Goal: Task Accomplishment & Management: Manage account settings

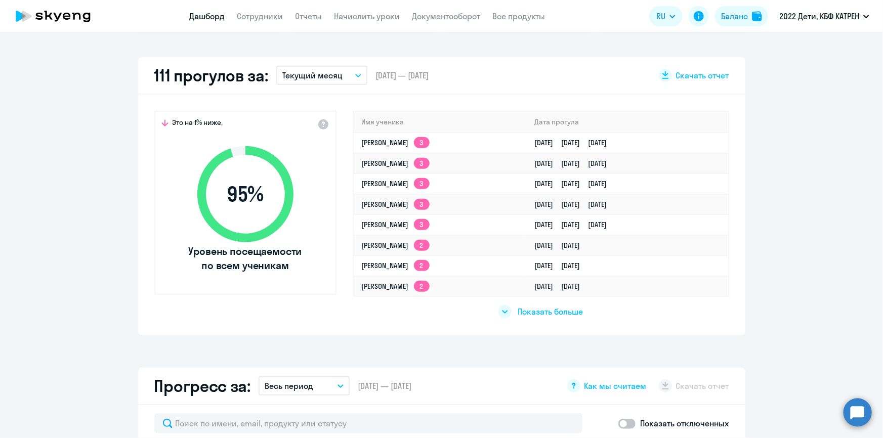
scroll to position [276, 0]
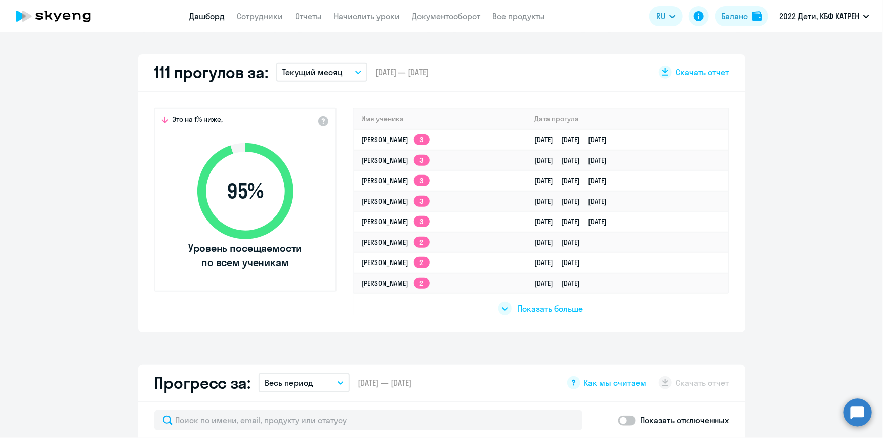
click at [532, 309] on span "Показать больше" at bounding box center [550, 308] width 65 height 11
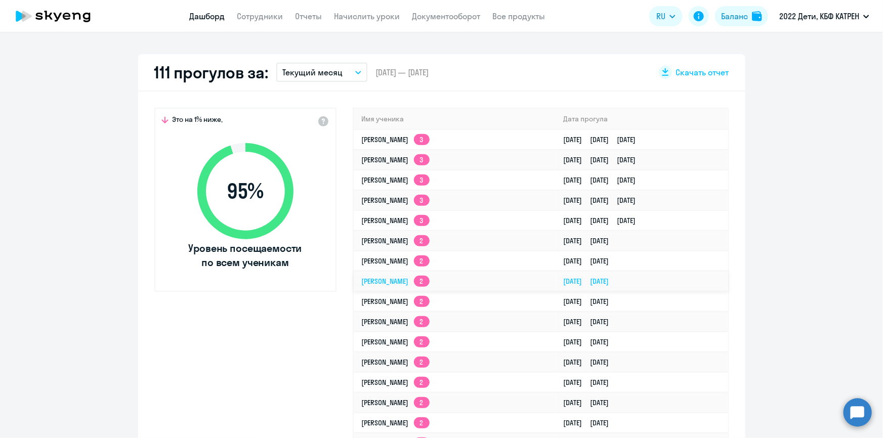
select select "30"
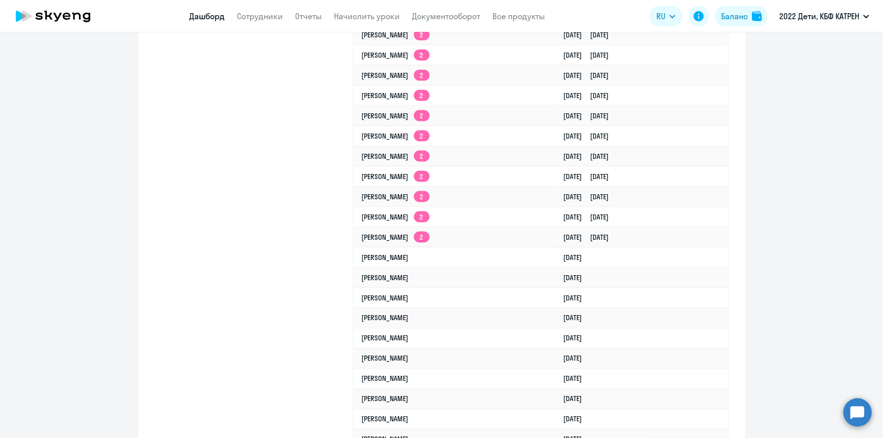
scroll to position [690, 0]
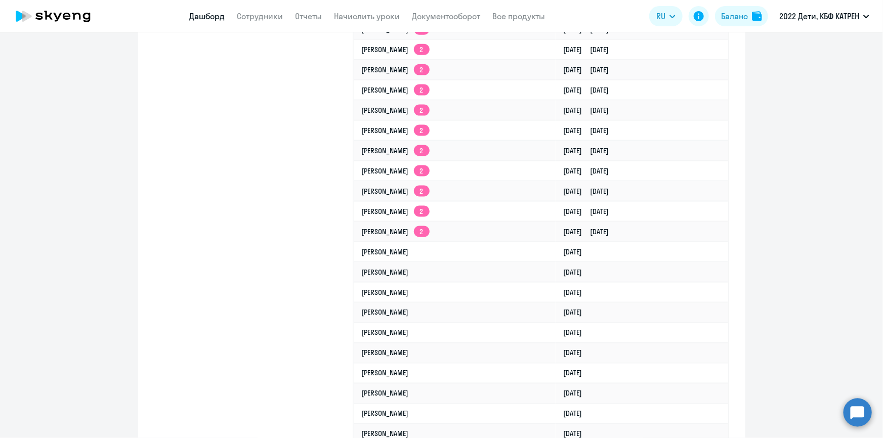
click at [852, 415] on circle at bounding box center [858, 412] width 28 height 28
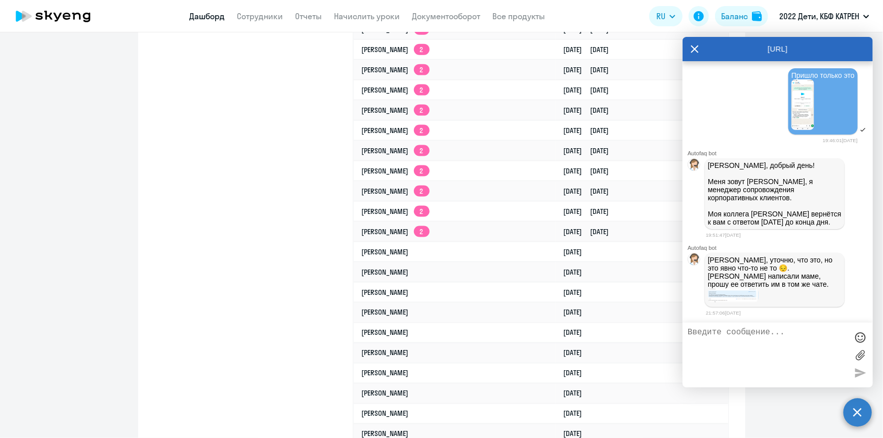
scroll to position [36519, 0]
click at [692, 47] on icon at bounding box center [695, 50] width 8 height 8
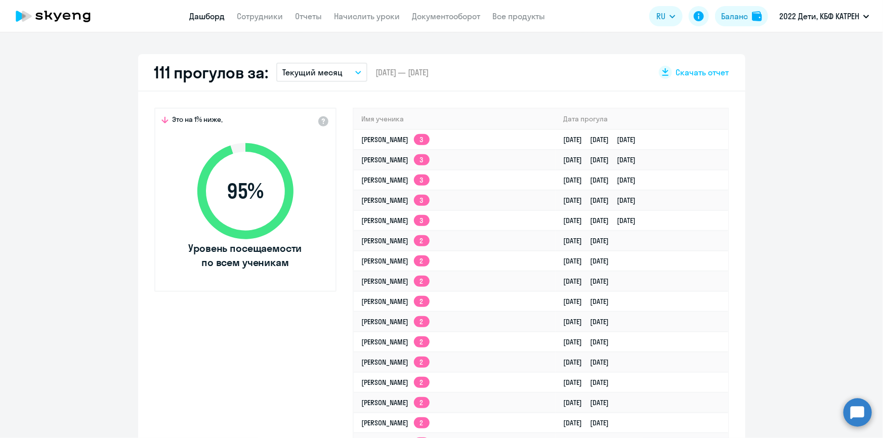
scroll to position [0, 0]
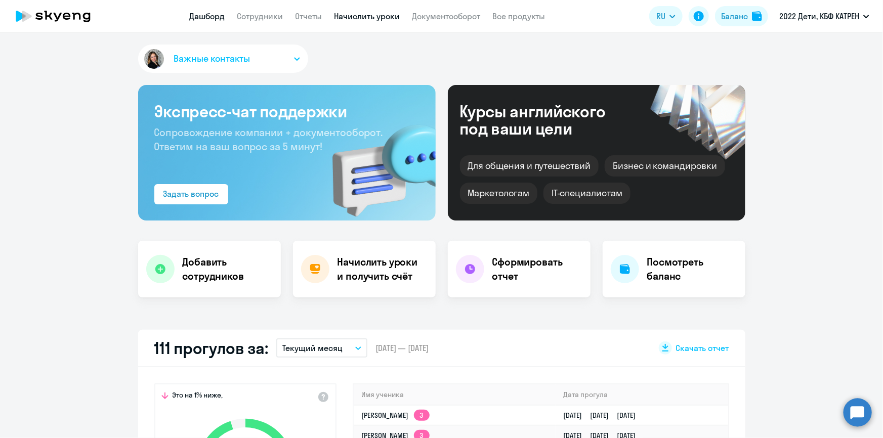
click at [358, 16] on link "Начислить уроки" at bounding box center [368, 16] width 66 height 10
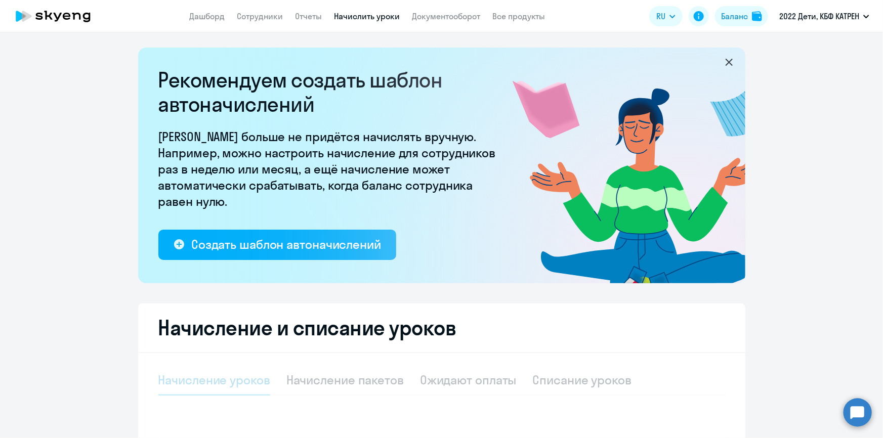
select select "10"
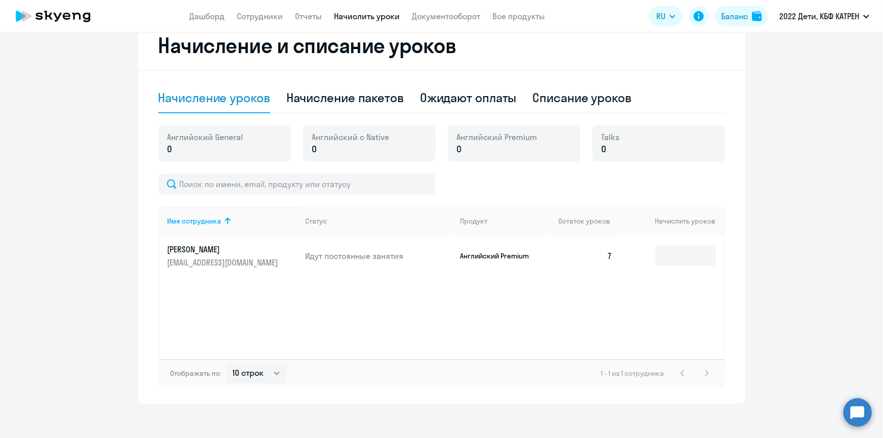
scroll to position [288, 0]
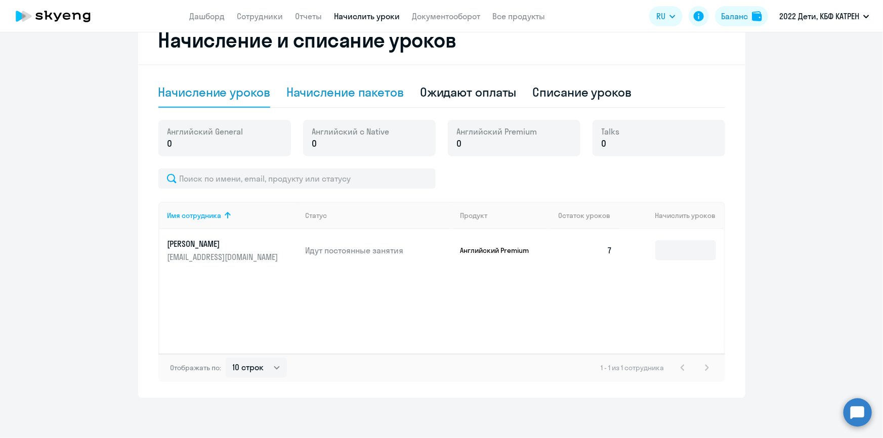
click at [380, 96] on div "Начисление пакетов" at bounding box center [344, 92] width 117 height 16
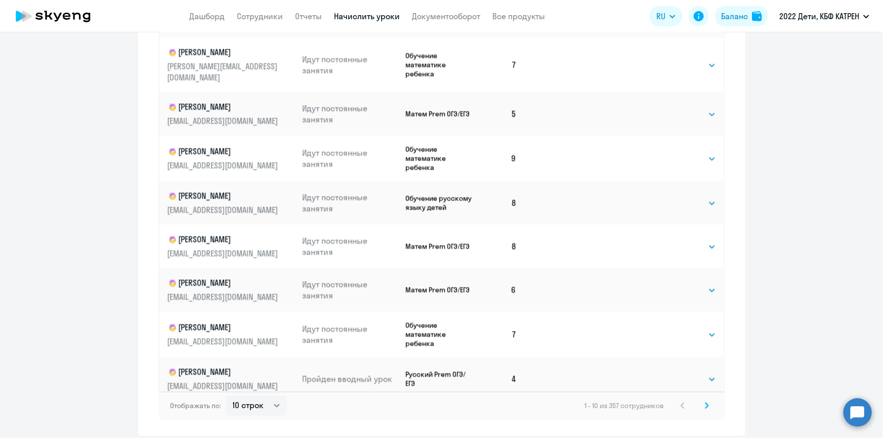
scroll to position [630, 0]
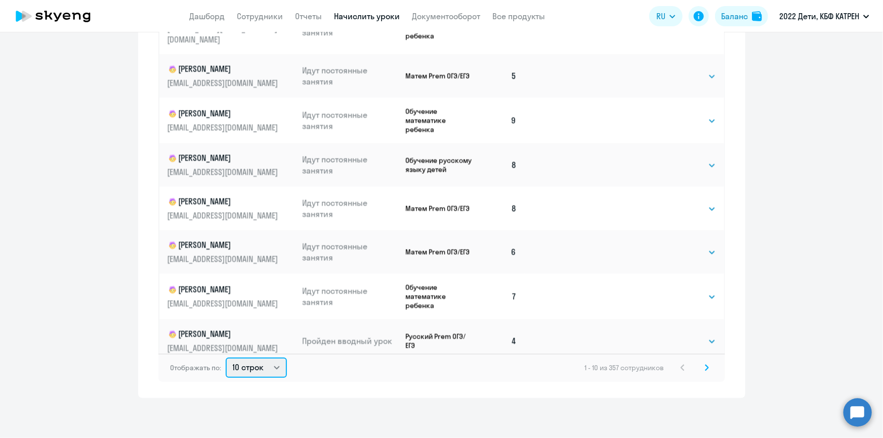
click at [274, 368] on select "10 строк 30 строк 50 строк" at bounding box center [256, 368] width 61 height 20
select select "50"
click at [226, 358] on select "10 строк 30 строк 50 строк" at bounding box center [256, 368] width 61 height 20
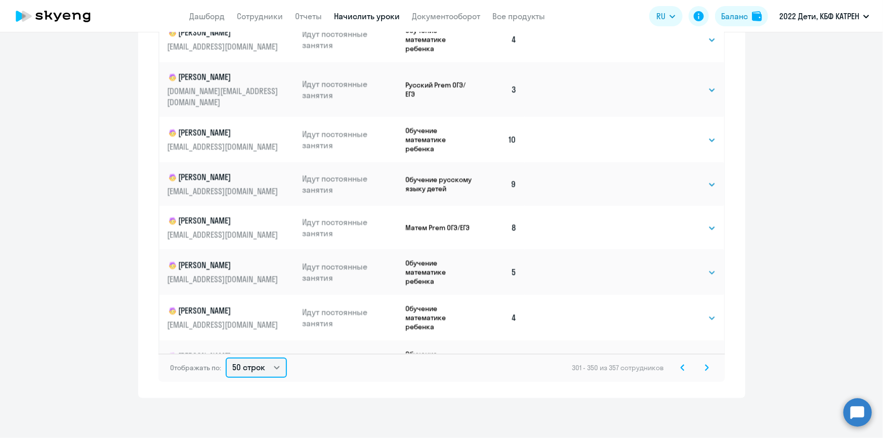
scroll to position [322, 0]
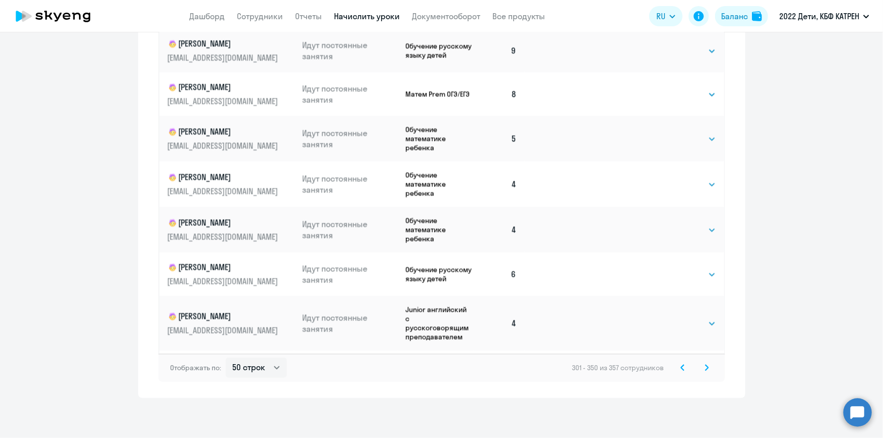
click at [677, 366] on svg-icon at bounding box center [683, 368] width 12 height 12
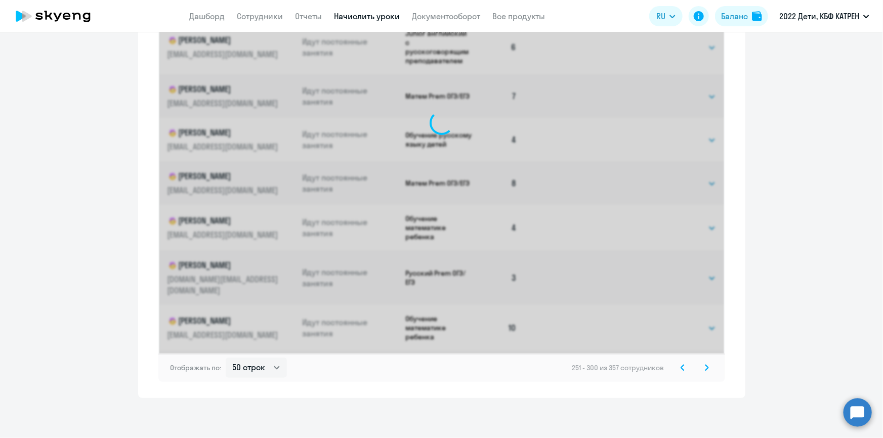
click at [681, 368] on icon at bounding box center [683, 367] width 4 height 7
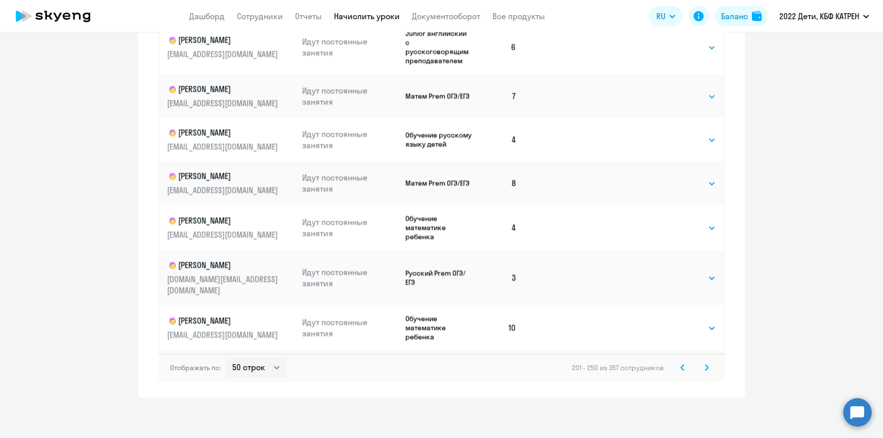
click at [681, 368] on icon at bounding box center [683, 367] width 4 height 7
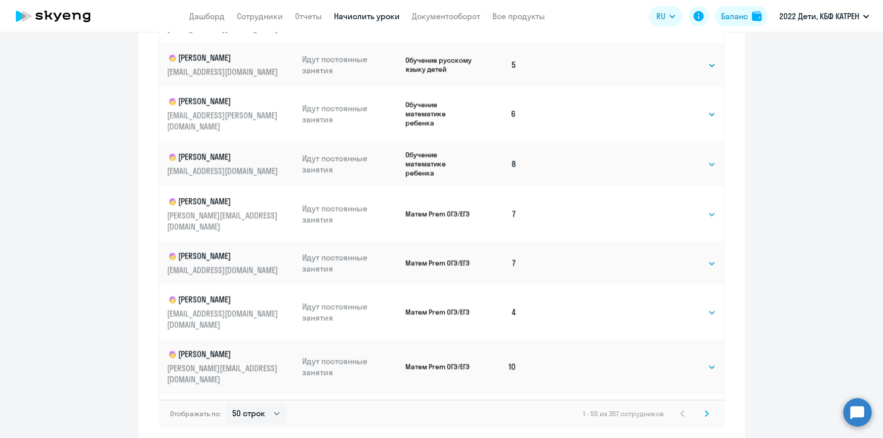
scroll to position [630, 0]
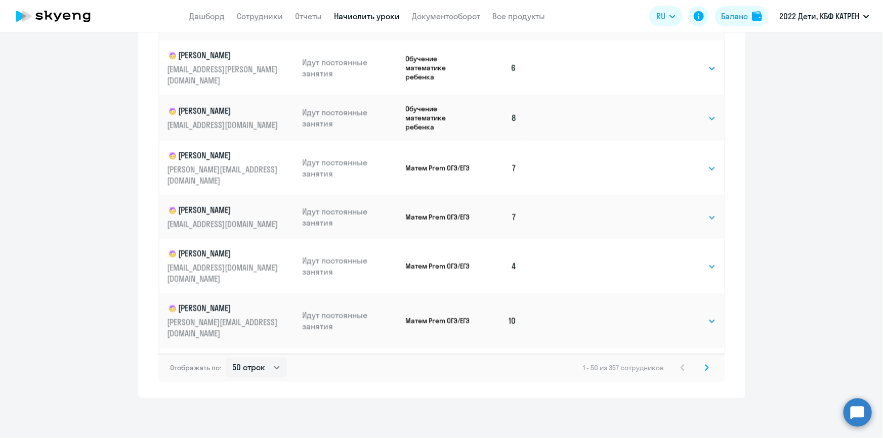
click at [706, 368] on icon at bounding box center [707, 368] width 3 height 6
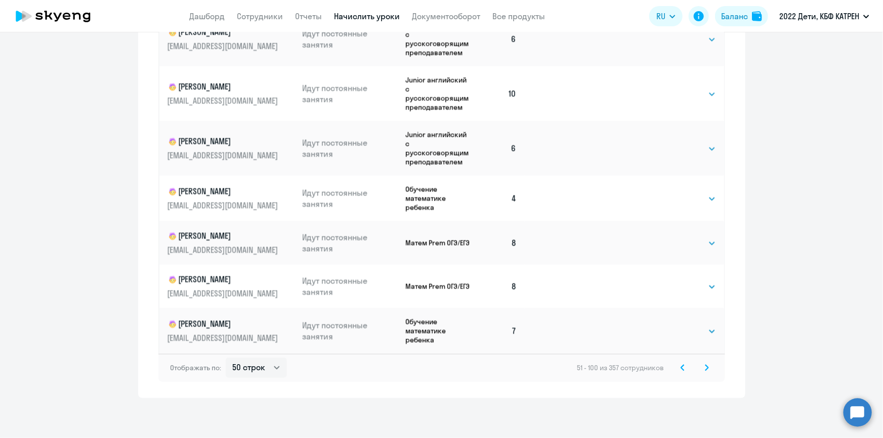
click at [705, 364] on icon at bounding box center [707, 367] width 4 height 7
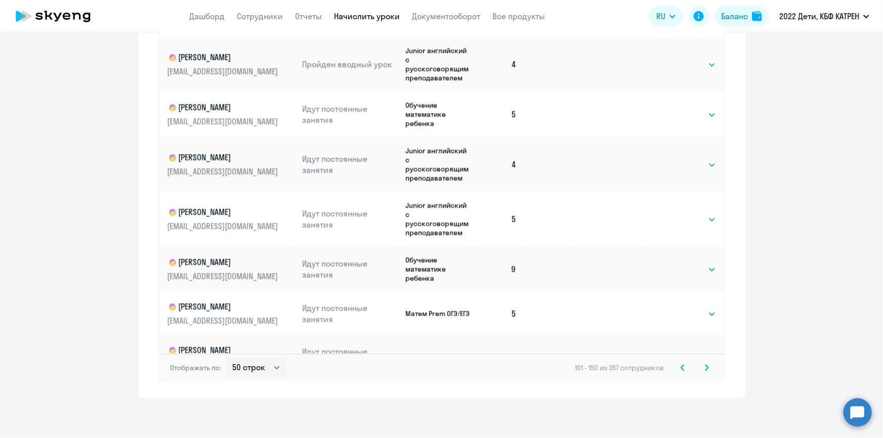
click at [706, 370] on icon at bounding box center [707, 368] width 3 height 6
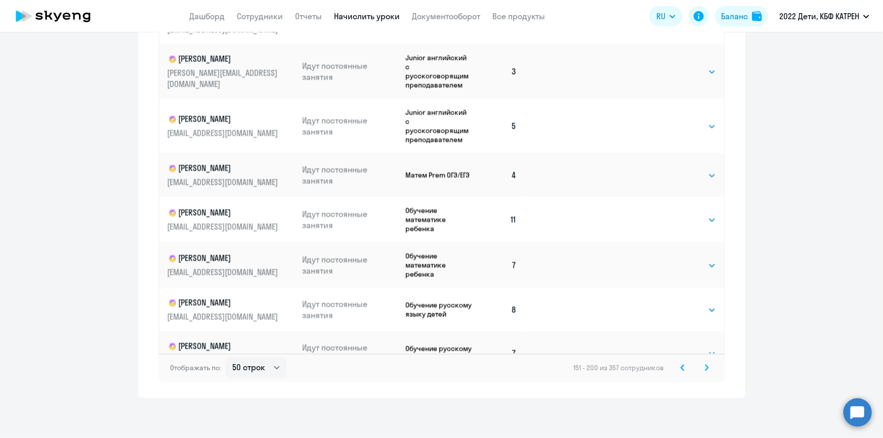
click at [705, 369] on icon at bounding box center [707, 367] width 4 height 7
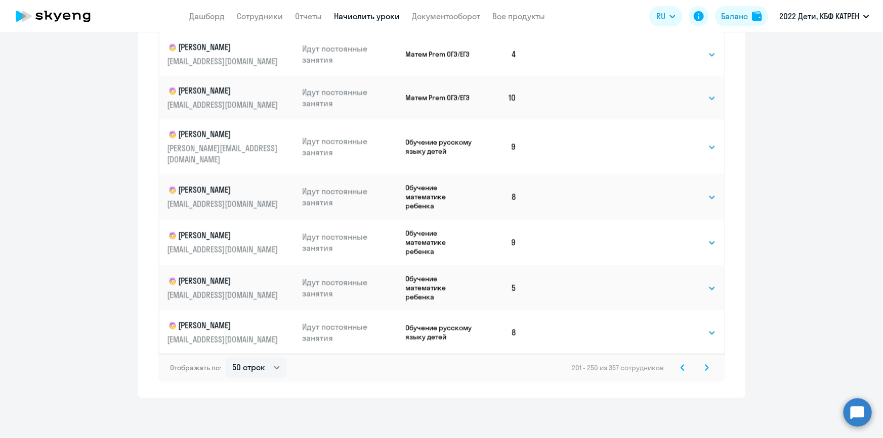
click at [705, 368] on icon at bounding box center [707, 367] width 4 height 7
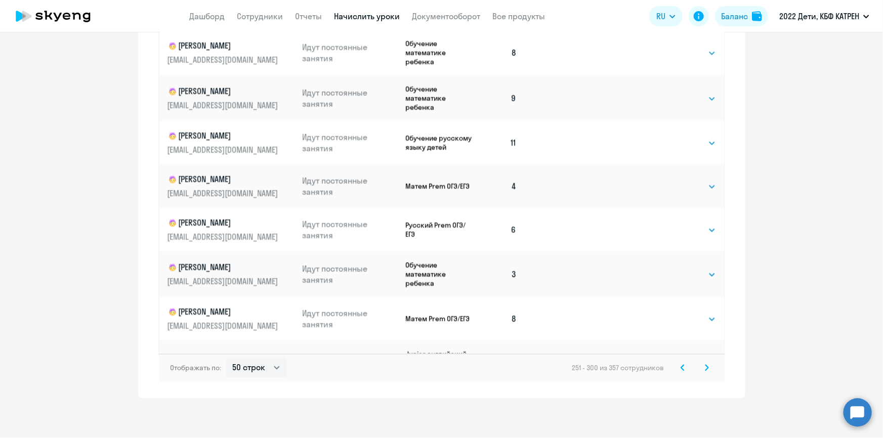
click at [705, 369] on icon at bounding box center [707, 367] width 4 height 7
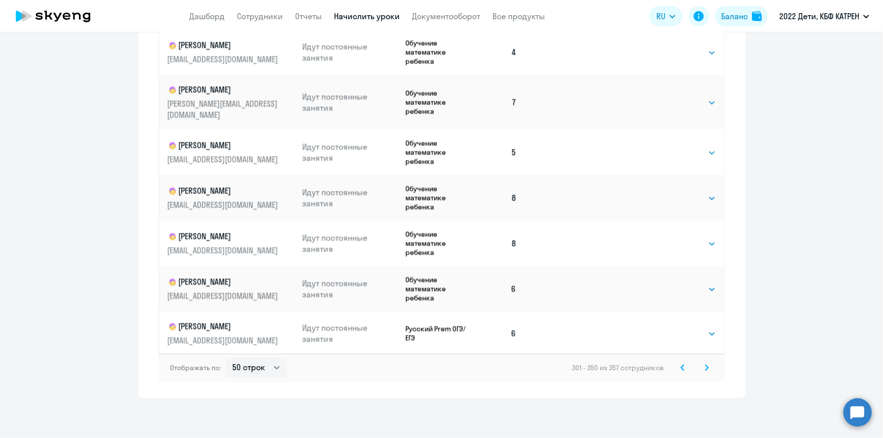
click at [705, 370] on icon at bounding box center [707, 367] width 4 height 7
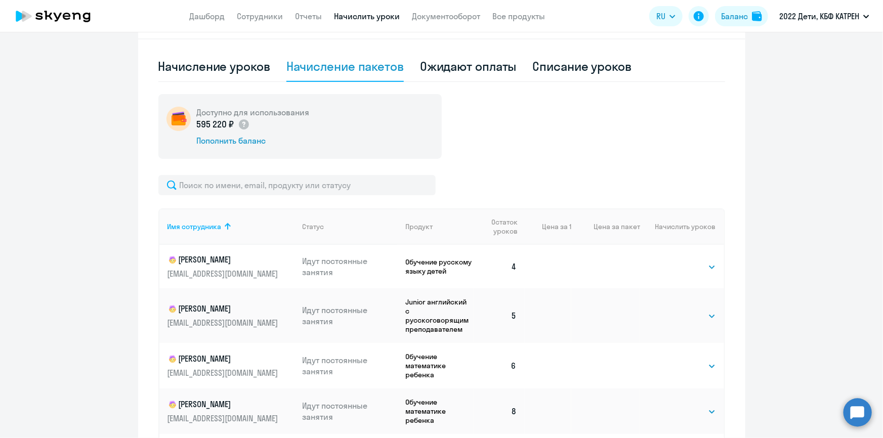
scroll to position [215, 0]
